Goal: Information Seeking & Learning: Learn about a topic

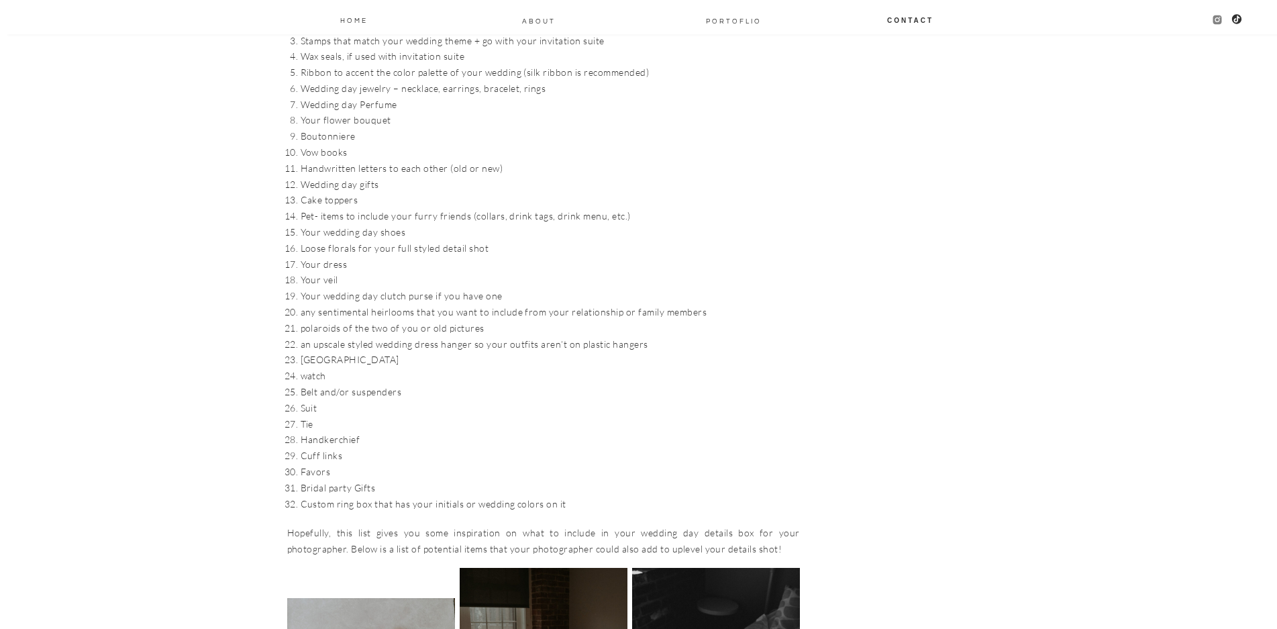
scroll to position [1879, 0]
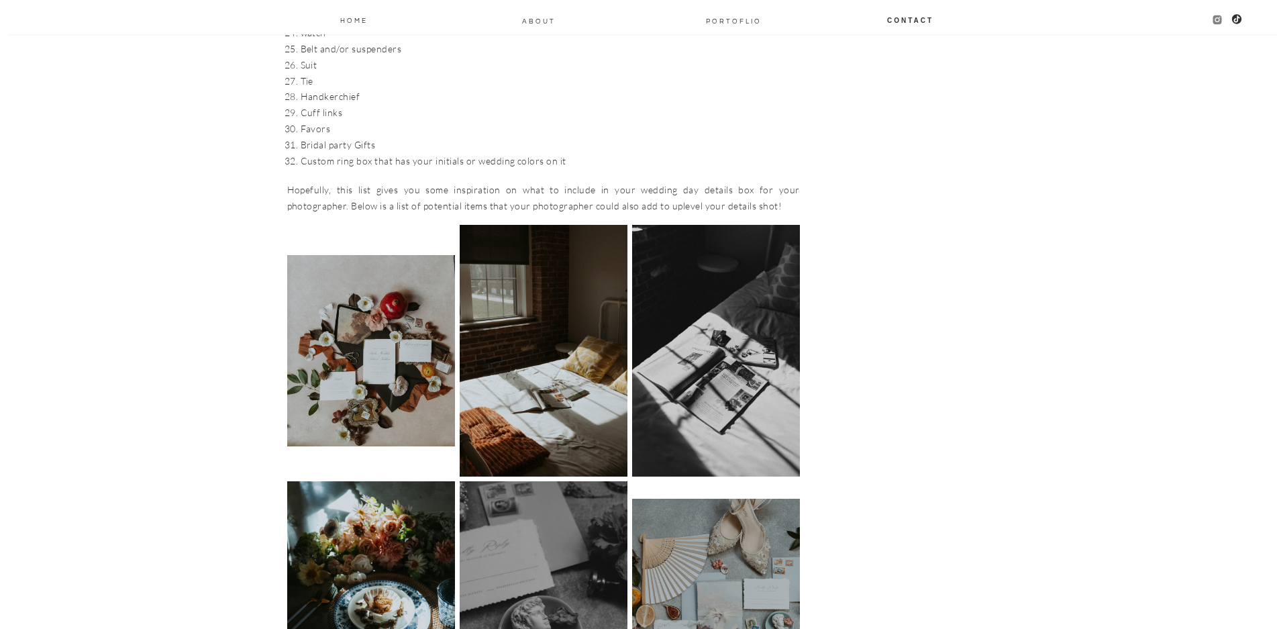
click at [627, 26] on icon at bounding box center [1216, 19] width 11 height 11
click at [5, 18] on div at bounding box center [643, 17] width 1277 height 34
click at [38, 17] on div at bounding box center [643, 17] width 1277 height 34
drag, startPoint x: 1234, startPoint y: 30, endPoint x: 1172, endPoint y: 230, distance: 209.3
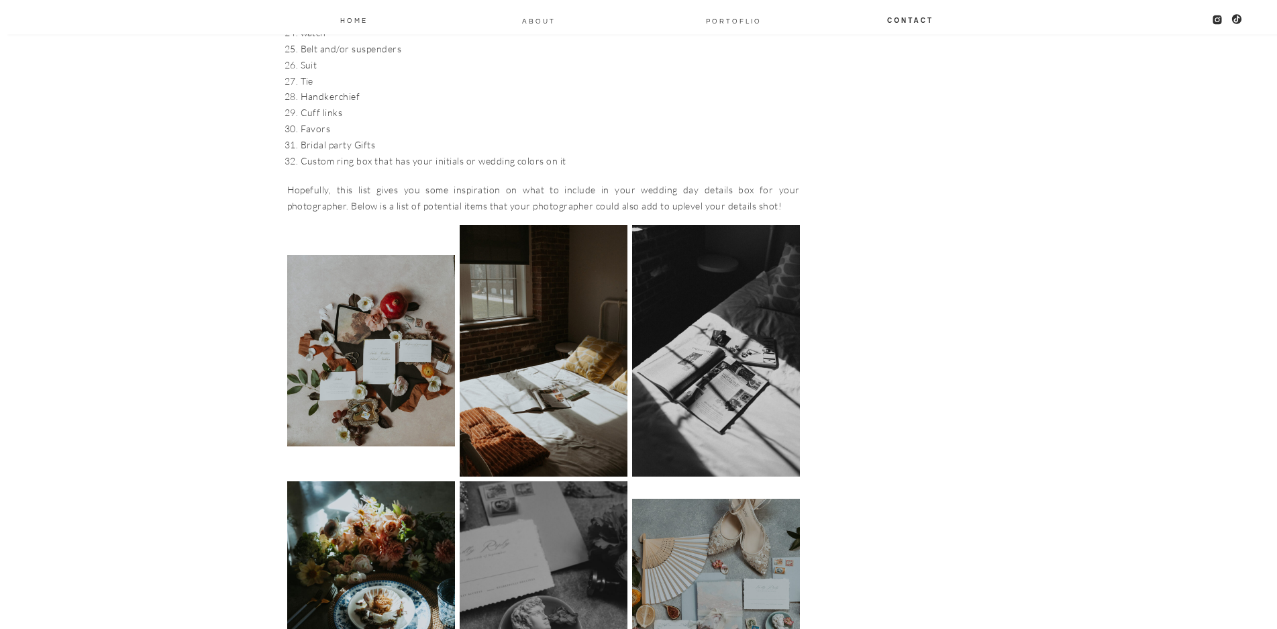
drag, startPoint x: 1138, startPoint y: 473, endPoint x: 473, endPoint y: 349, distance: 675.9
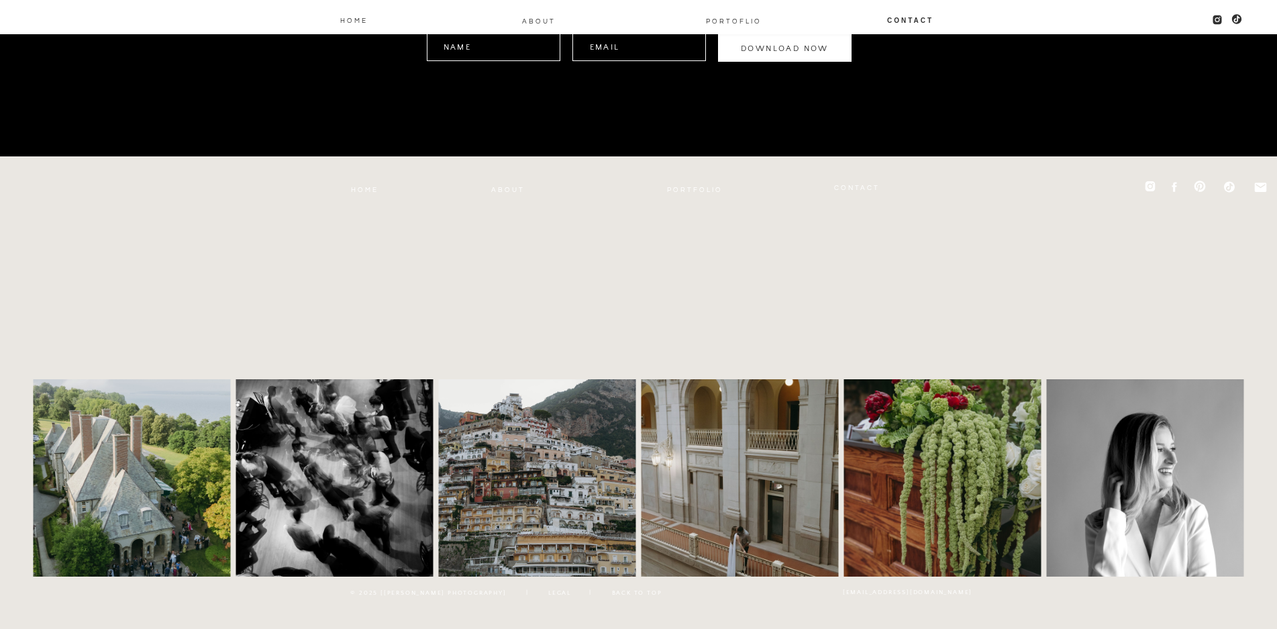
scroll to position [10470, 0]
